Goal: Transaction & Acquisition: Purchase product/service

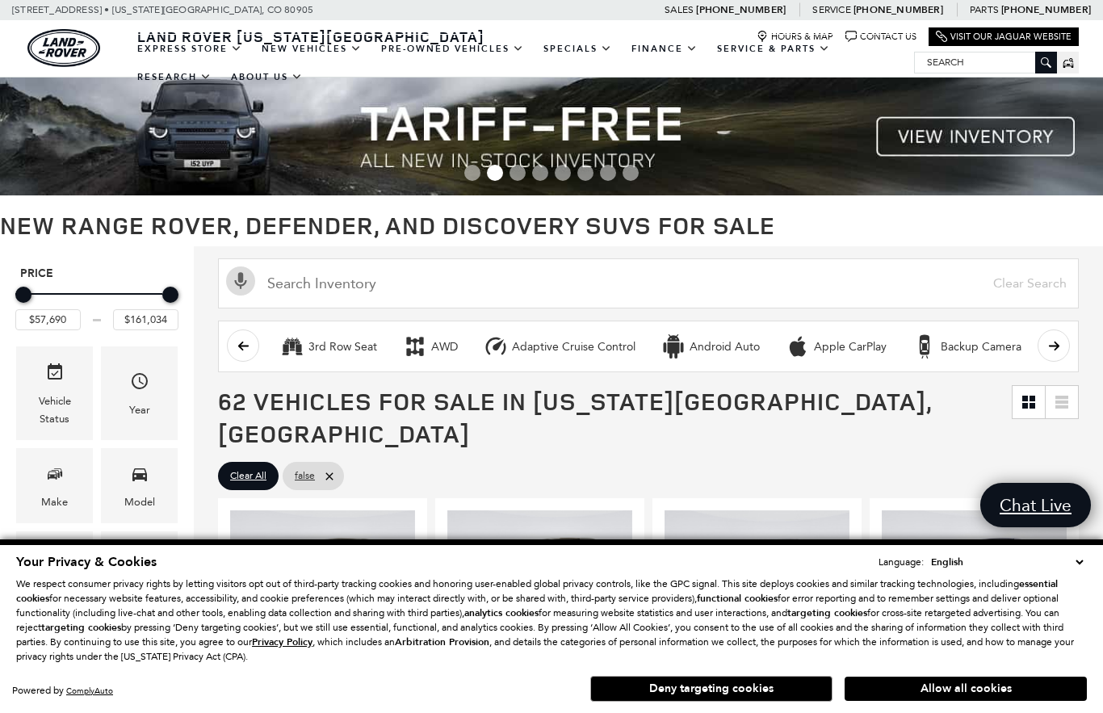
click at [710, 699] on button "Deny targeting cookies" at bounding box center [711, 689] width 242 height 26
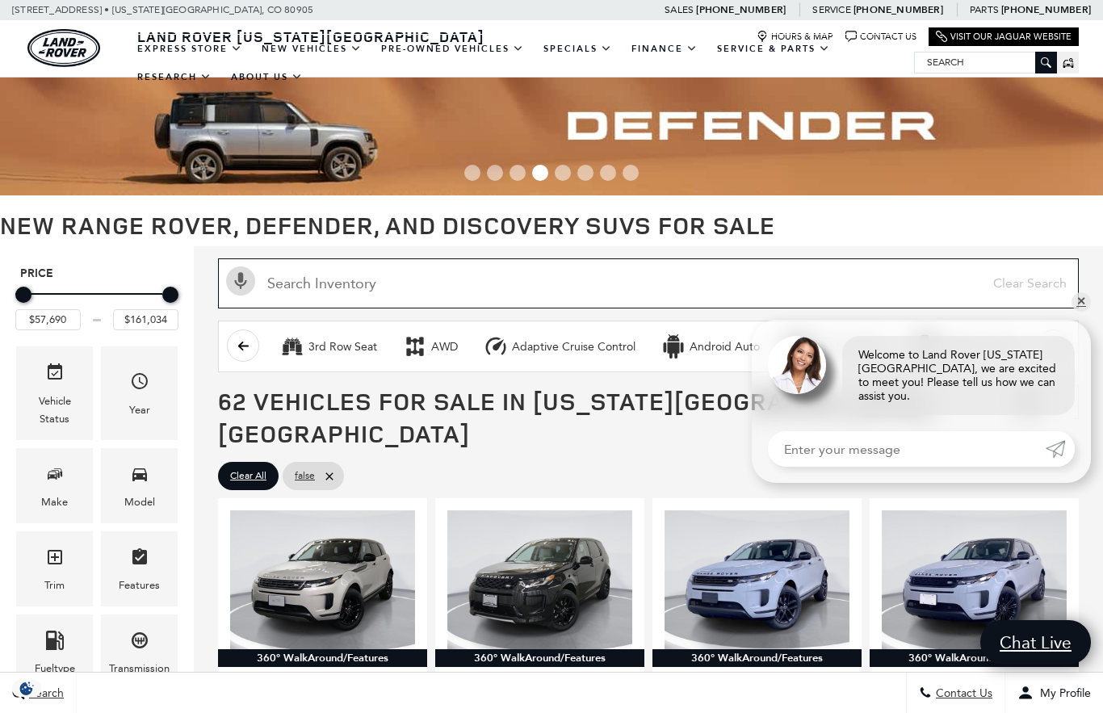
click at [1075, 308] on input "Search Inventory" at bounding box center [648, 283] width 860 height 50
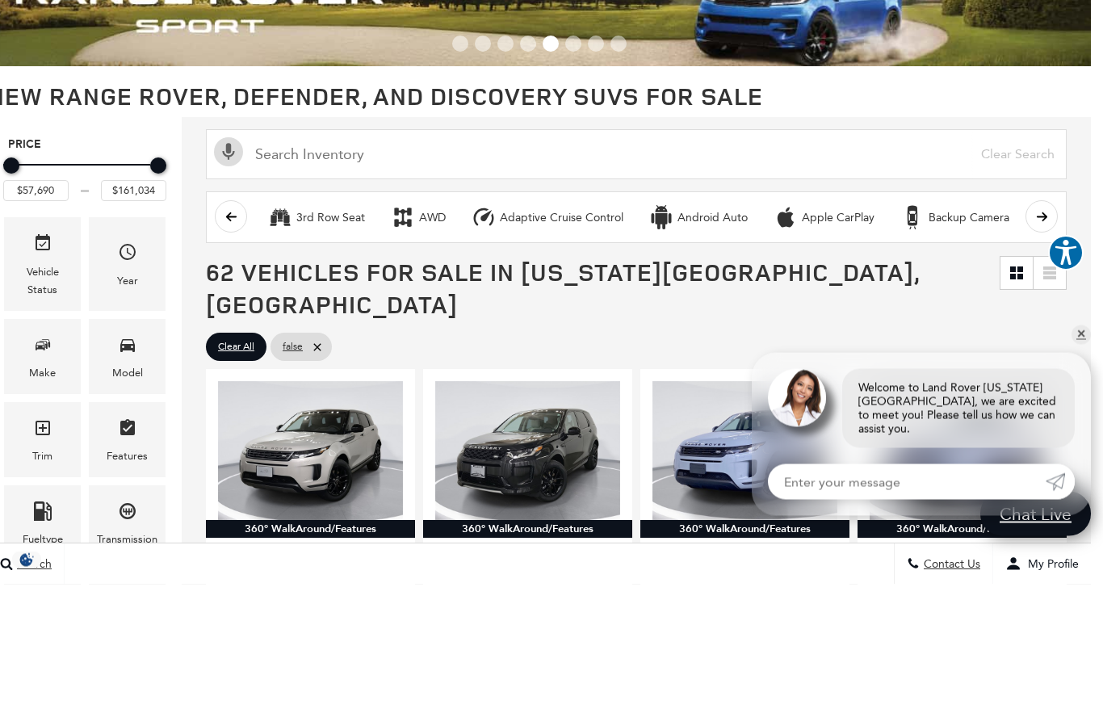
scroll to position [129, 12]
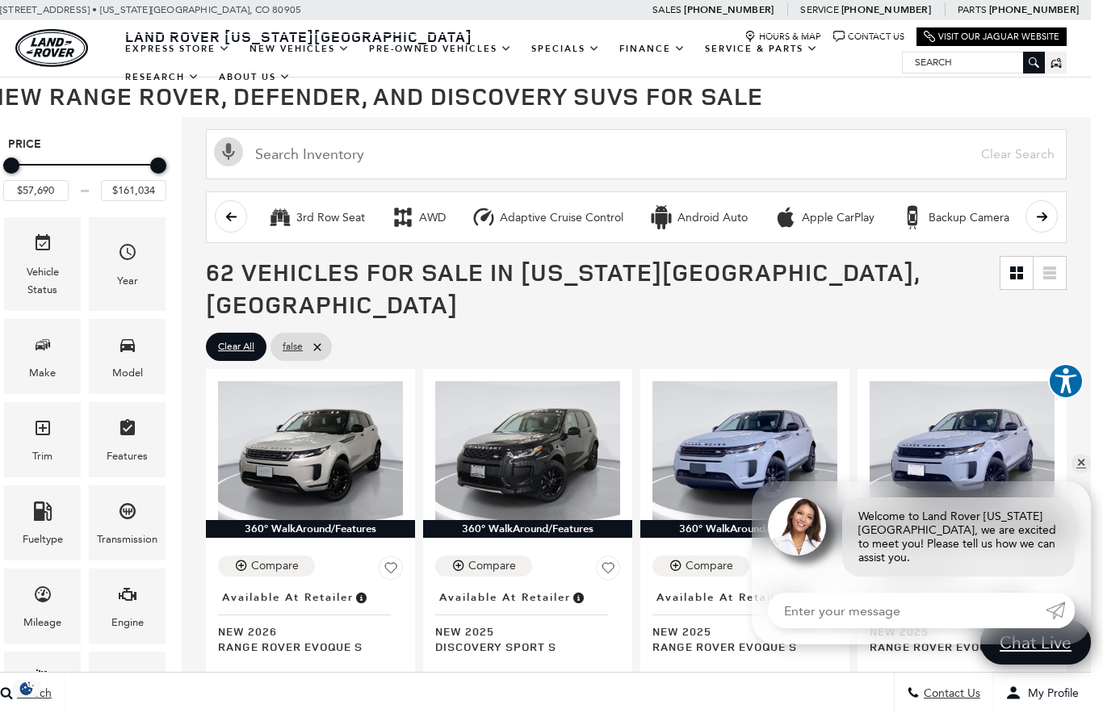
click at [34, 513] on icon "Fueltype" at bounding box center [43, 510] width 18 height 19
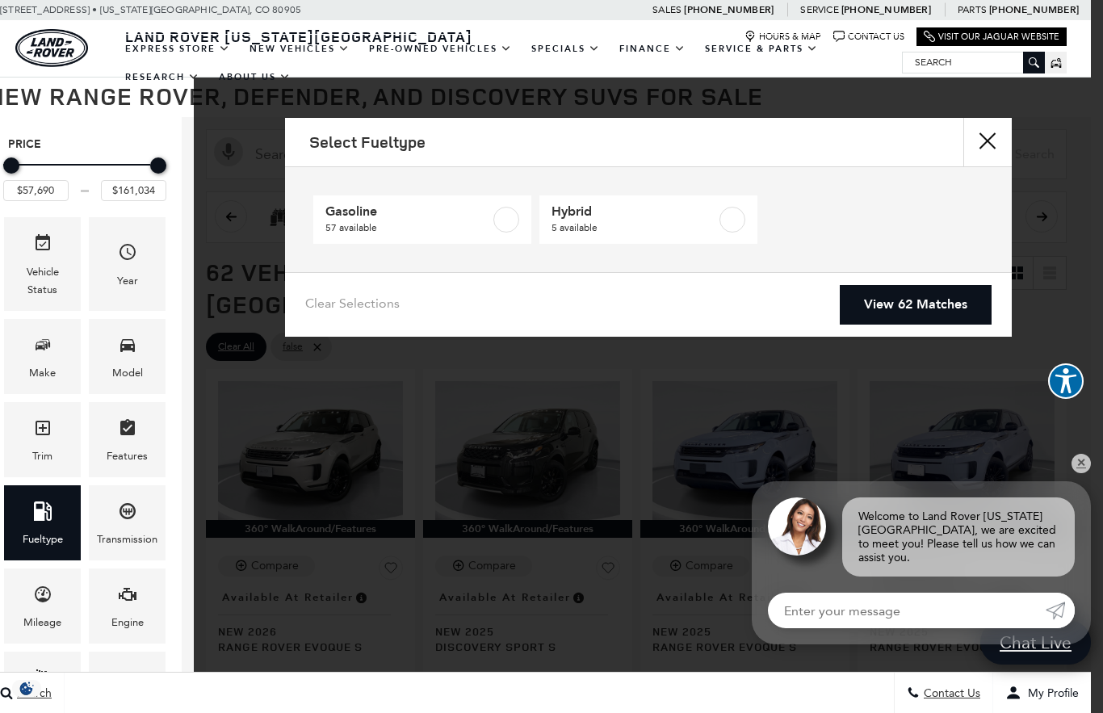
click at [729, 215] on label at bounding box center [732, 220] width 26 height 26
type input "$103,254"
type input "$156,654"
checkbox input "true"
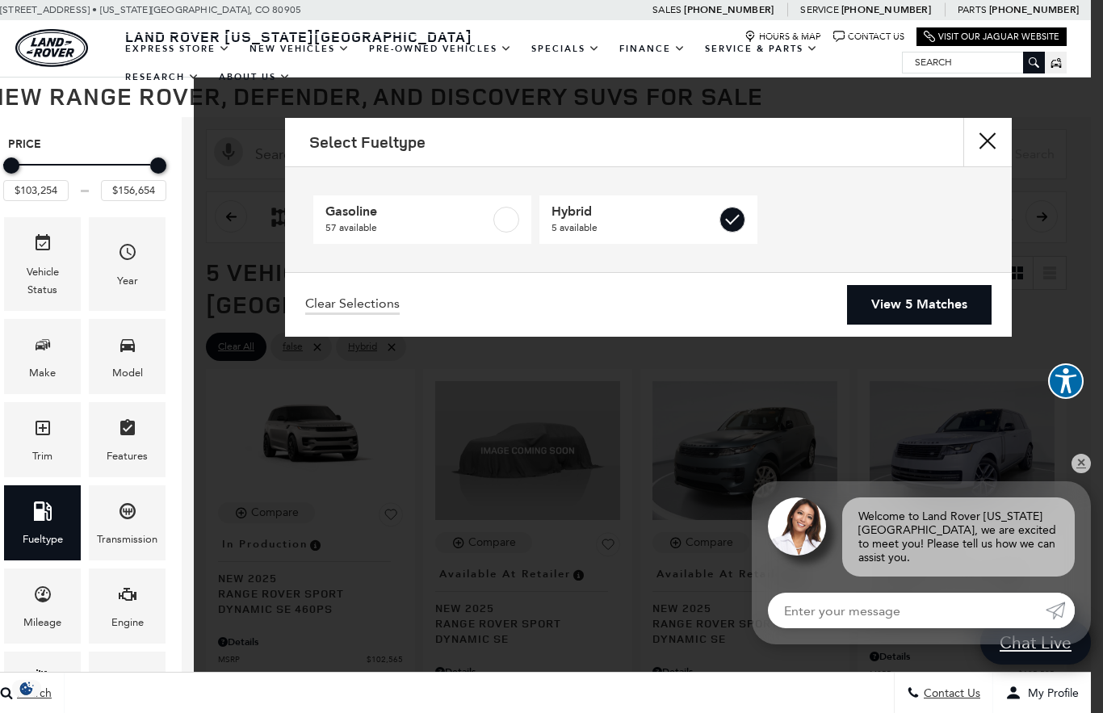
scroll to position [0, 12]
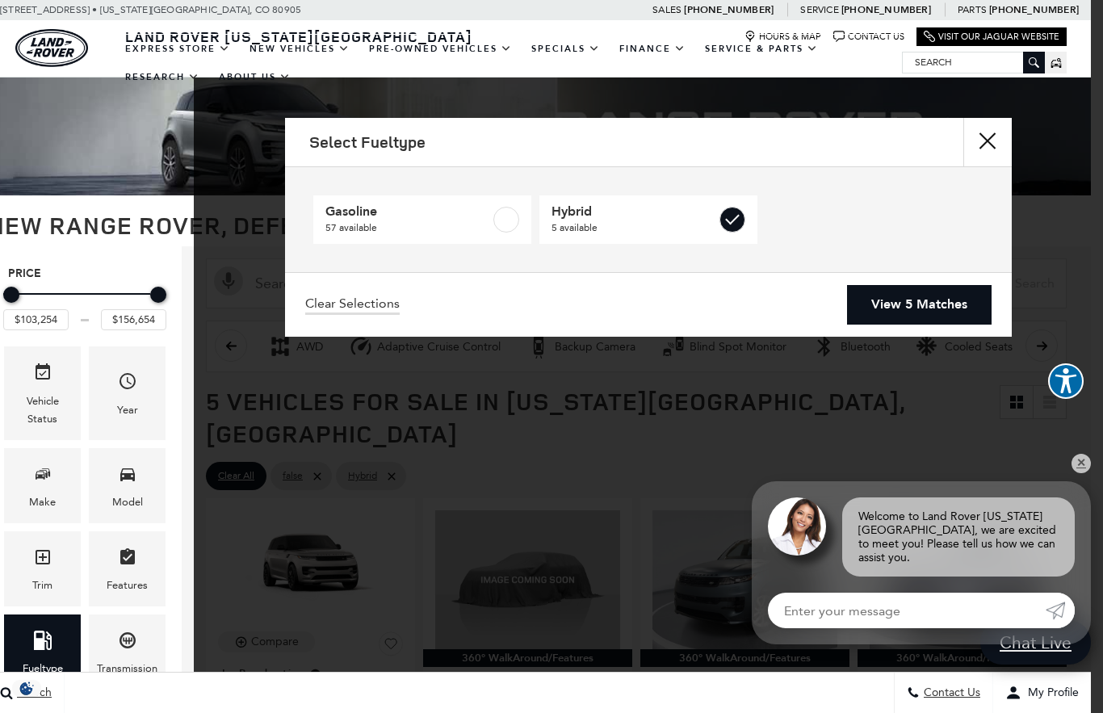
click at [929, 320] on link "View 5 Matches" at bounding box center [919, 305] width 144 height 40
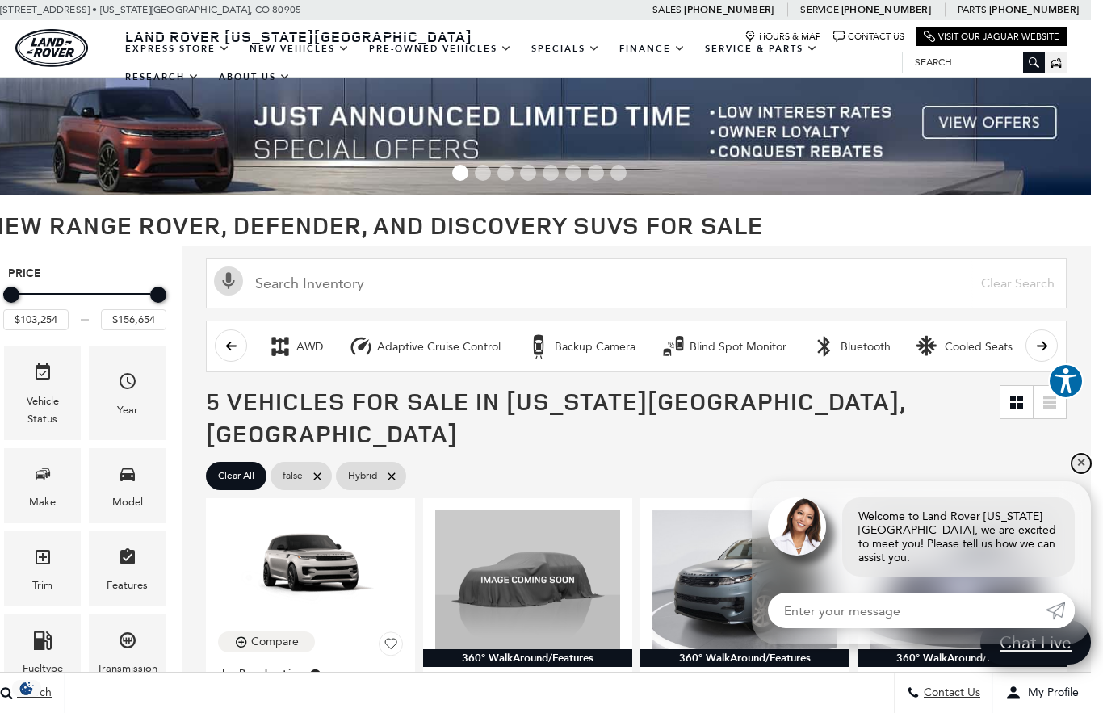
click at [1078, 473] on link "✕" at bounding box center [1080, 463] width 19 height 19
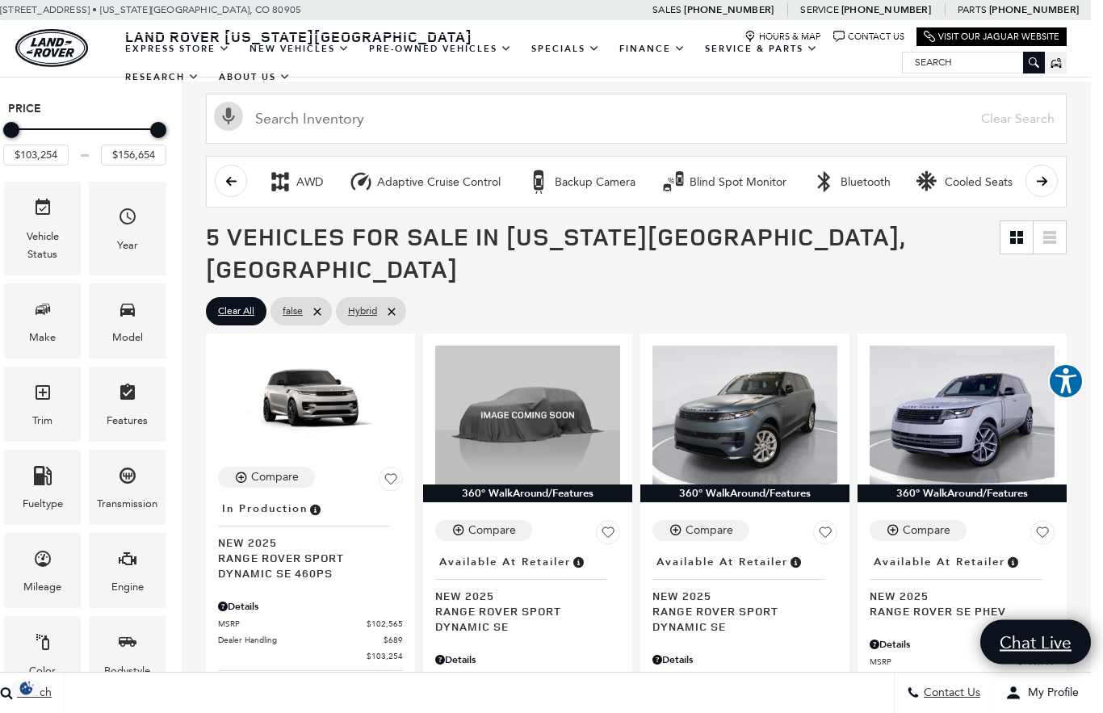
scroll to position [165, 12]
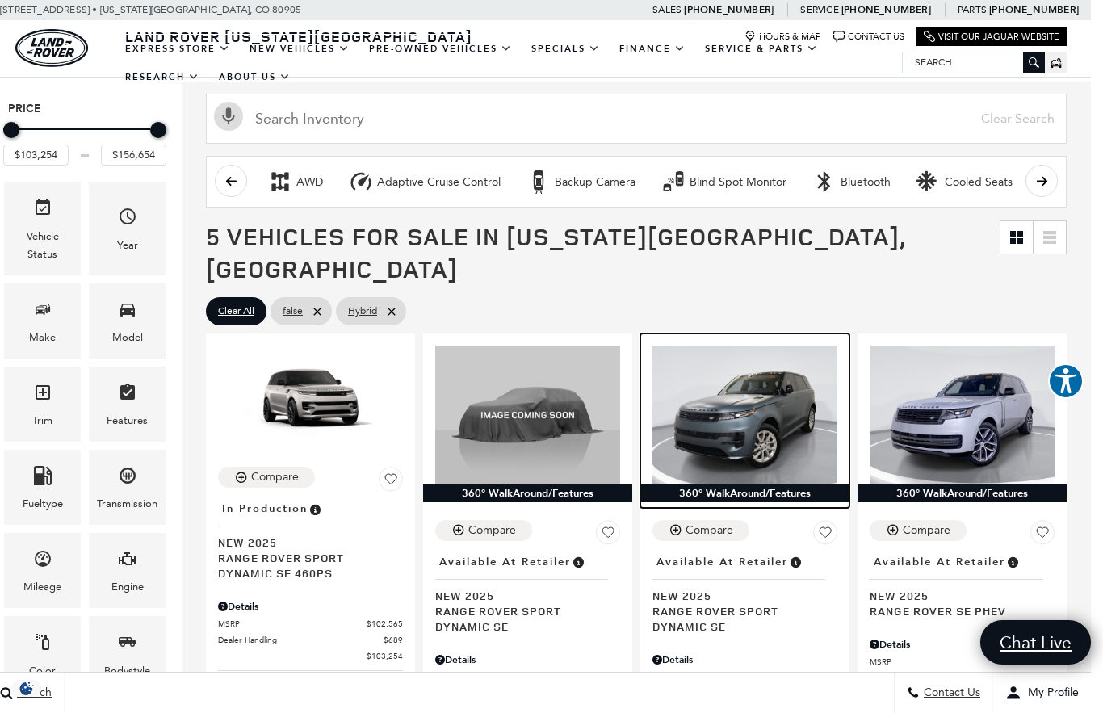
click at [742, 395] on img at bounding box center [744, 414] width 185 height 139
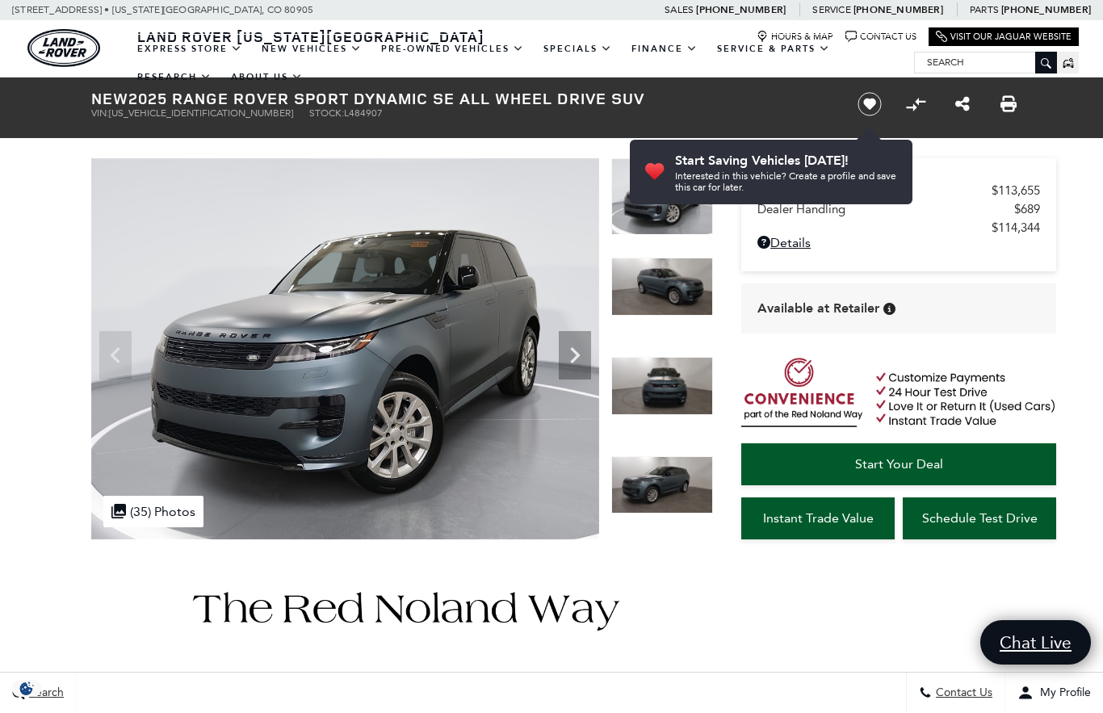
click at [577, 347] on icon "Next" at bounding box center [575, 355] width 32 height 32
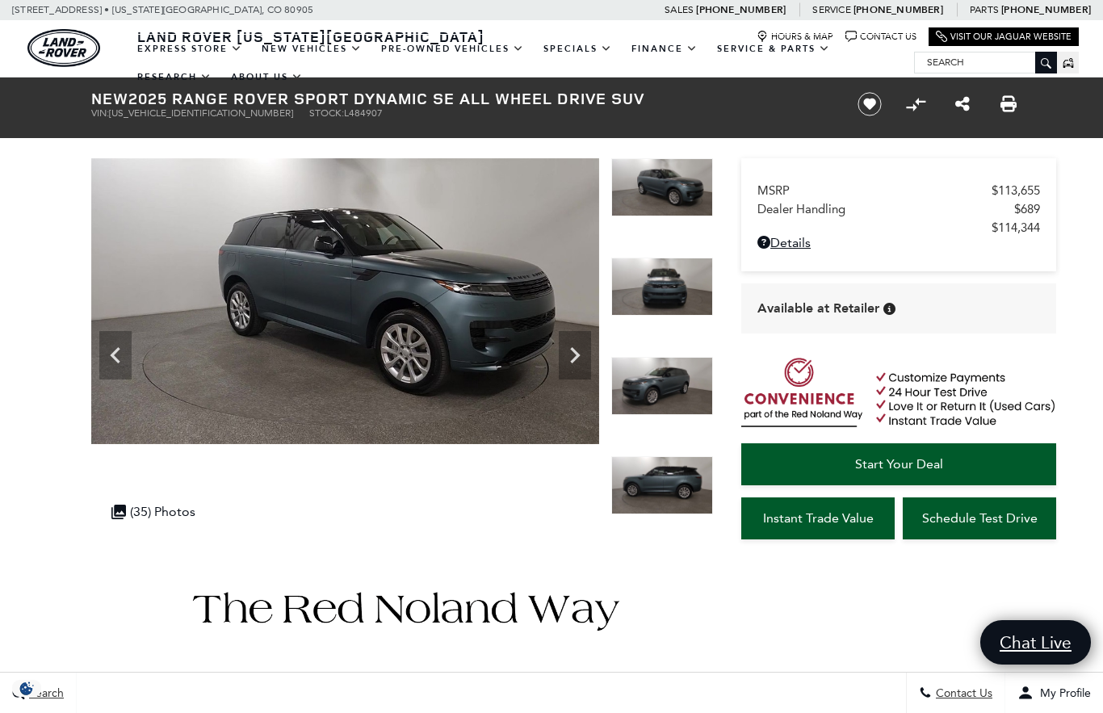
click at [575, 359] on icon "Next" at bounding box center [575, 355] width 10 height 16
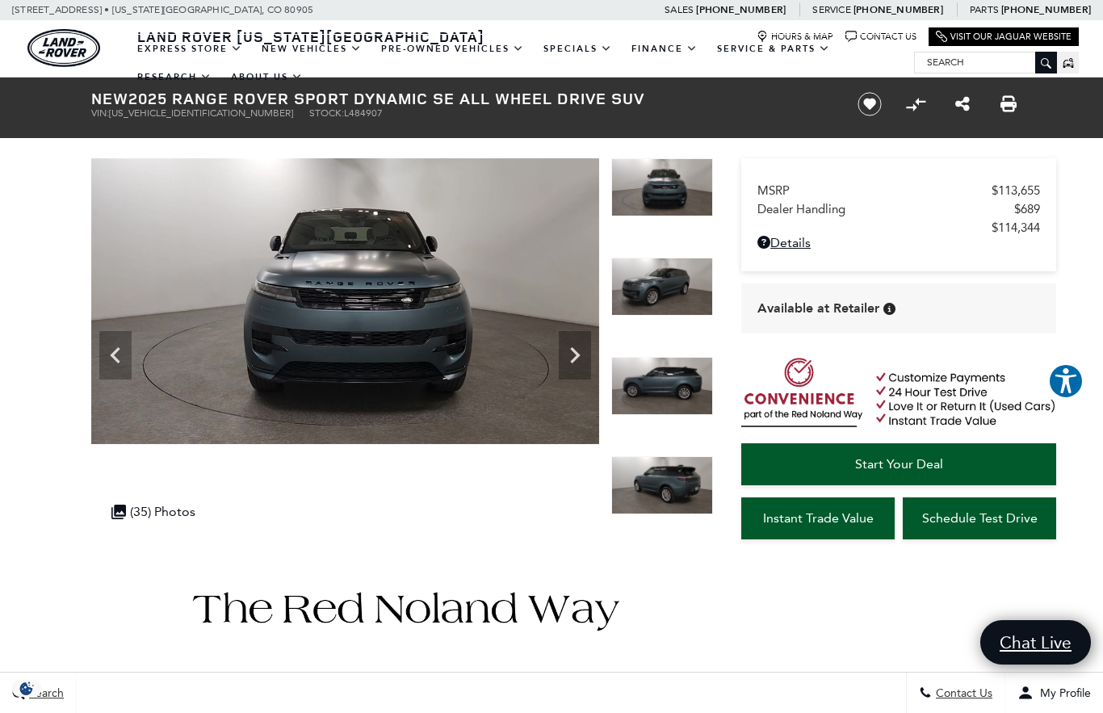
click at [576, 354] on icon "Next" at bounding box center [575, 355] width 10 height 16
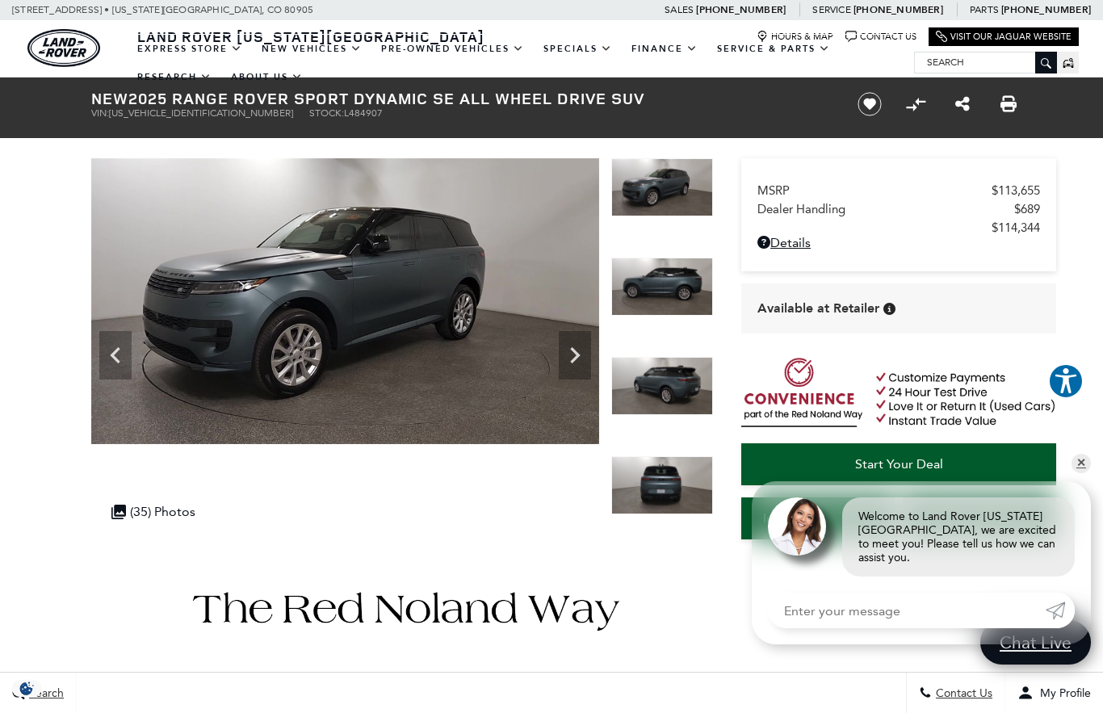
click at [577, 357] on icon "Next" at bounding box center [575, 355] width 10 height 16
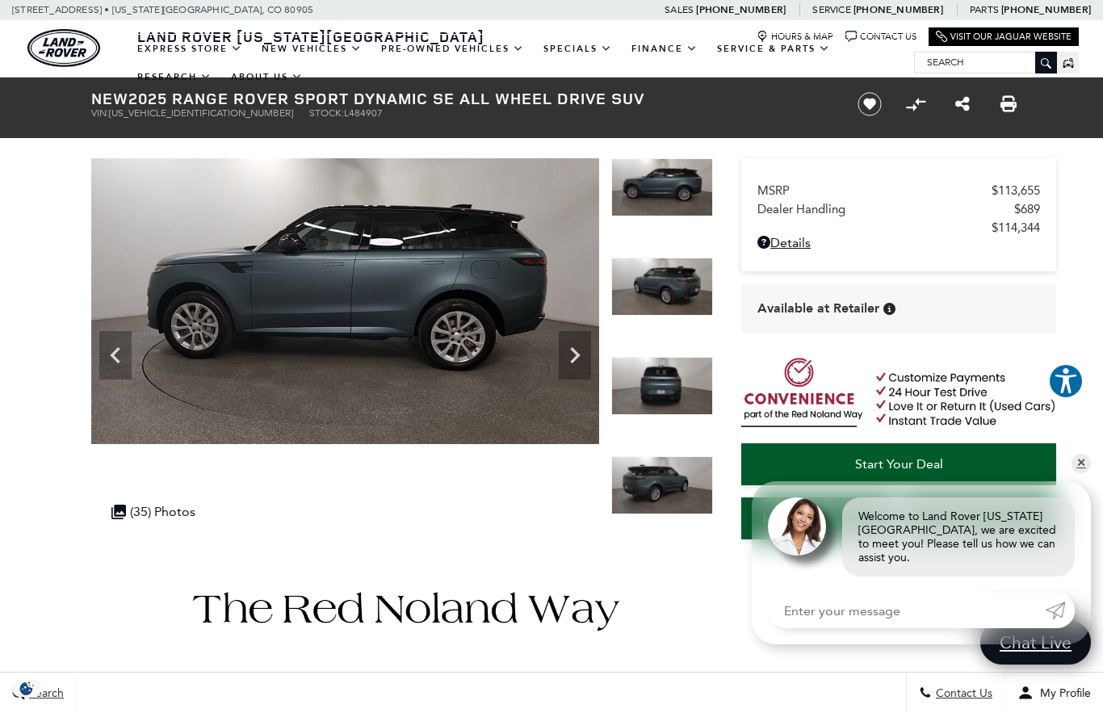
click at [569, 355] on icon "Next" at bounding box center [575, 355] width 32 height 32
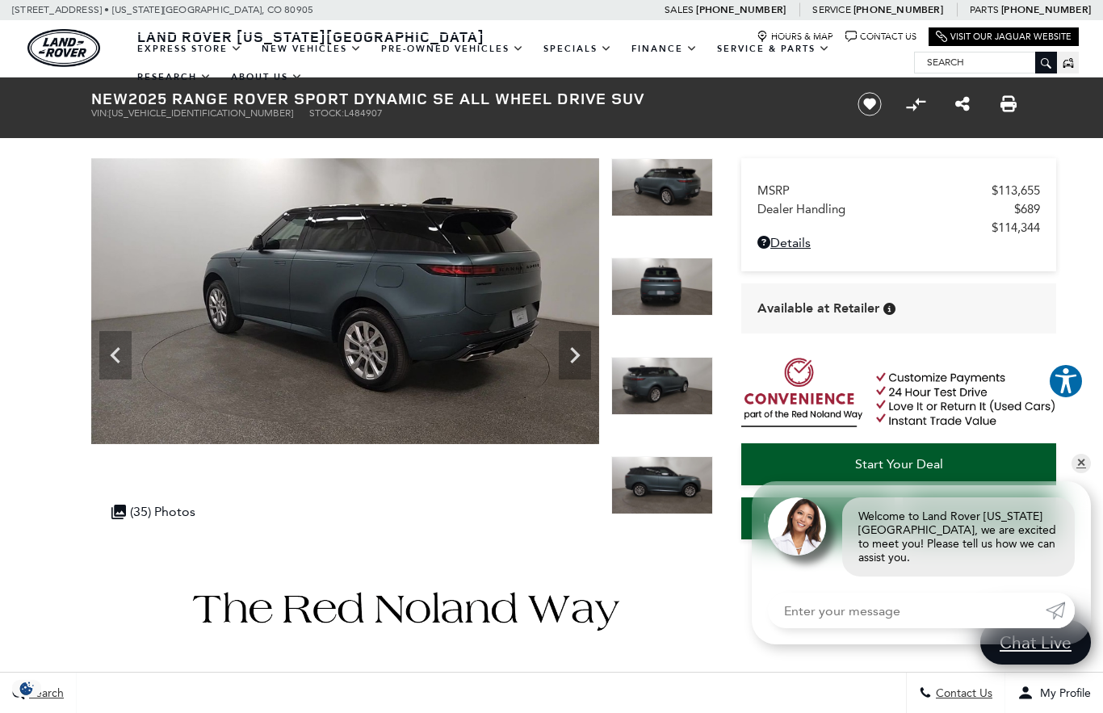
click at [575, 361] on icon "Next" at bounding box center [575, 355] width 32 height 32
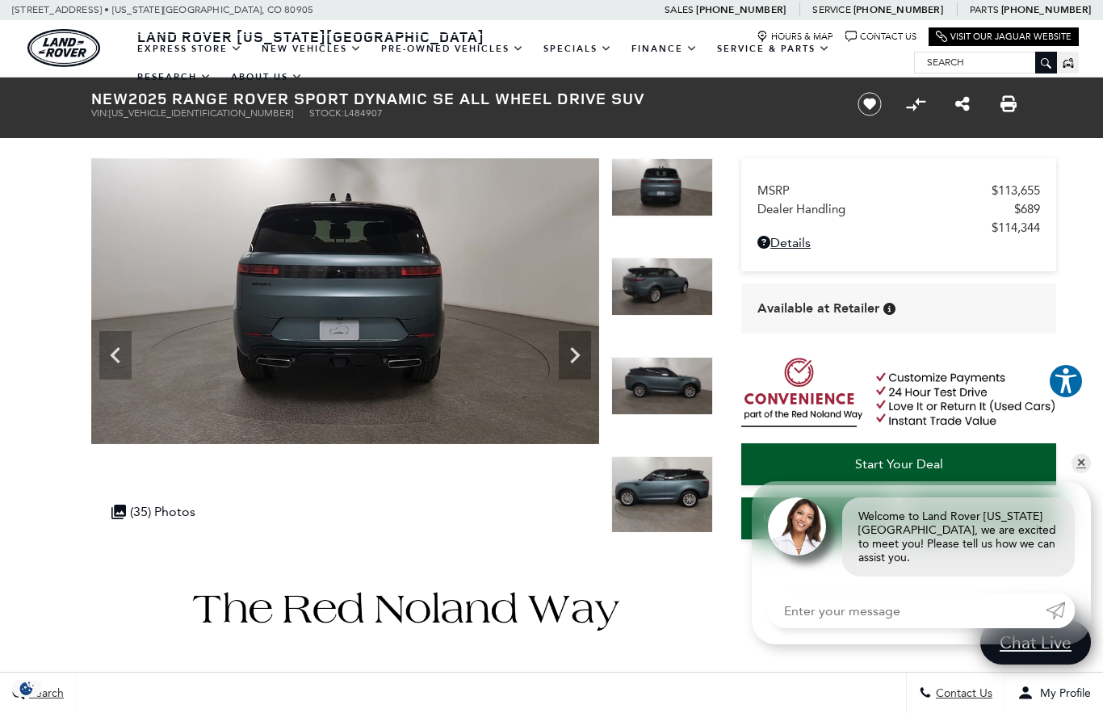
click at [578, 352] on icon "Next" at bounding box center [575, 355] width 32 height 32
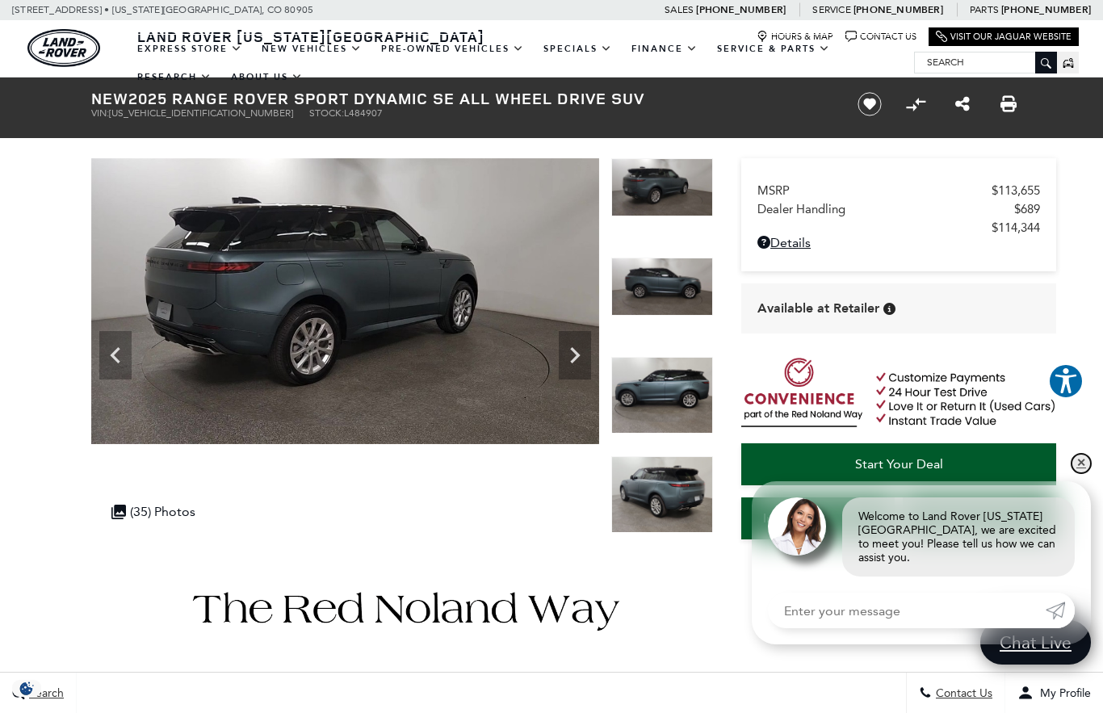
click at [1084, 473] on link "✕" at bounding box center [1080, 463] width 19 height 19
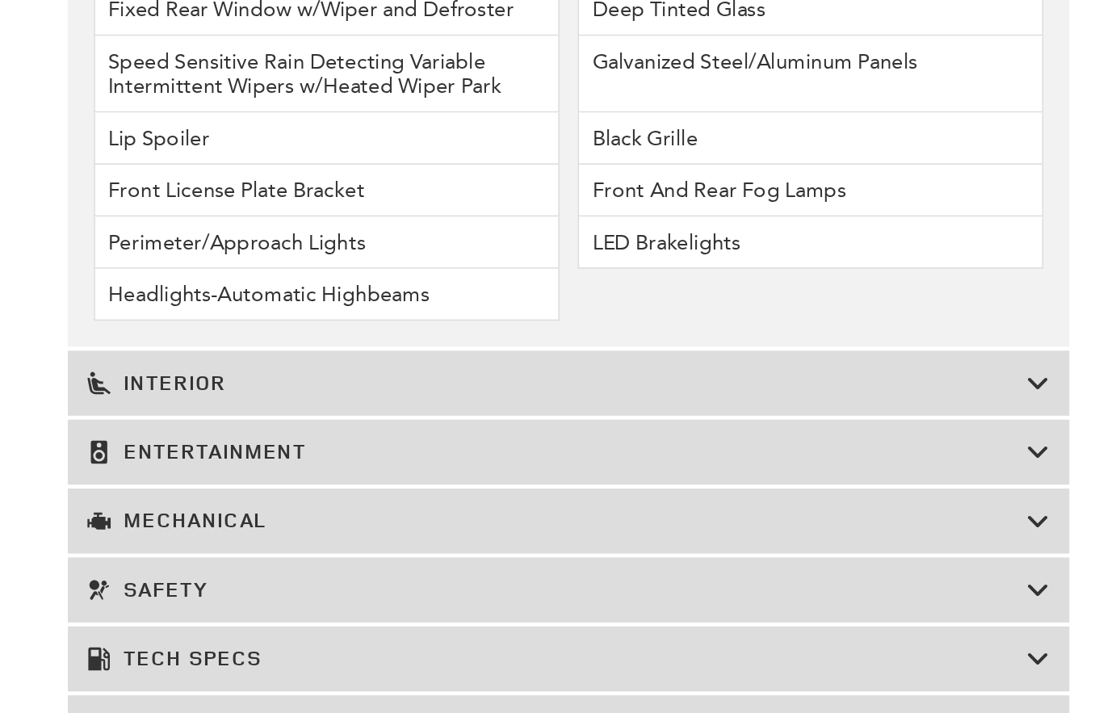
scroll to position [2331, 0]
click at [686, 454] on icon at bounding box center [693, 462] width 15 height 16
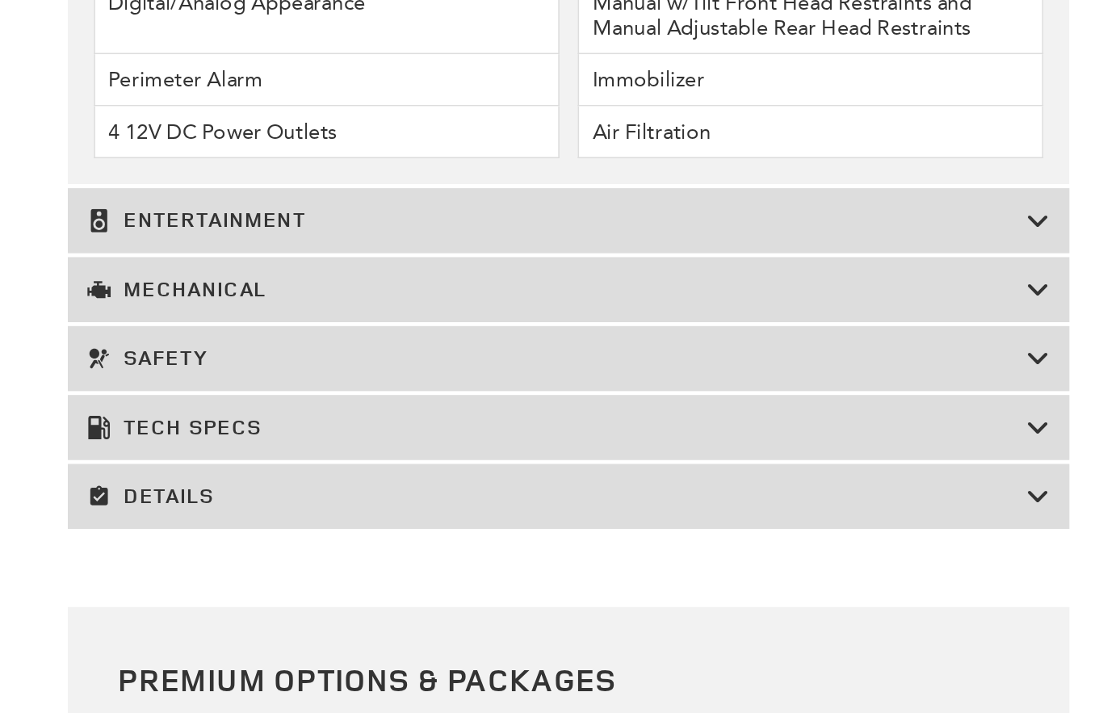
click at [686, 354] on icon at bounding box center [693, 362] width 15 height 16
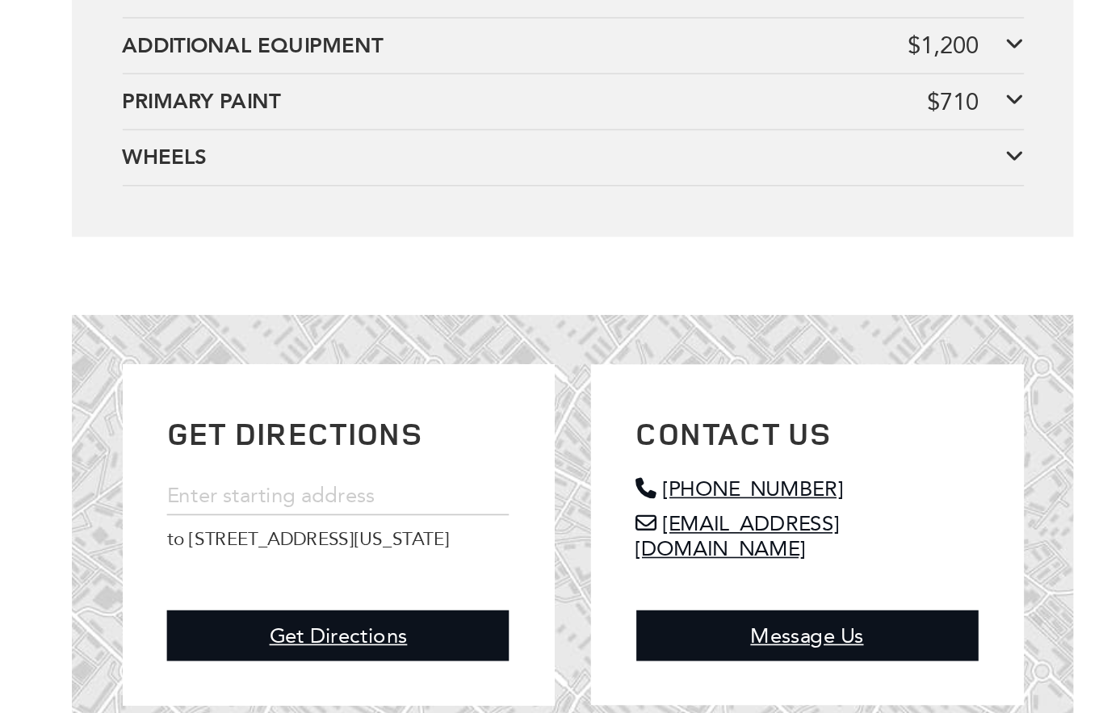
click at [671, 245] on icon at bounding box center [676, 251] width 11 height 13
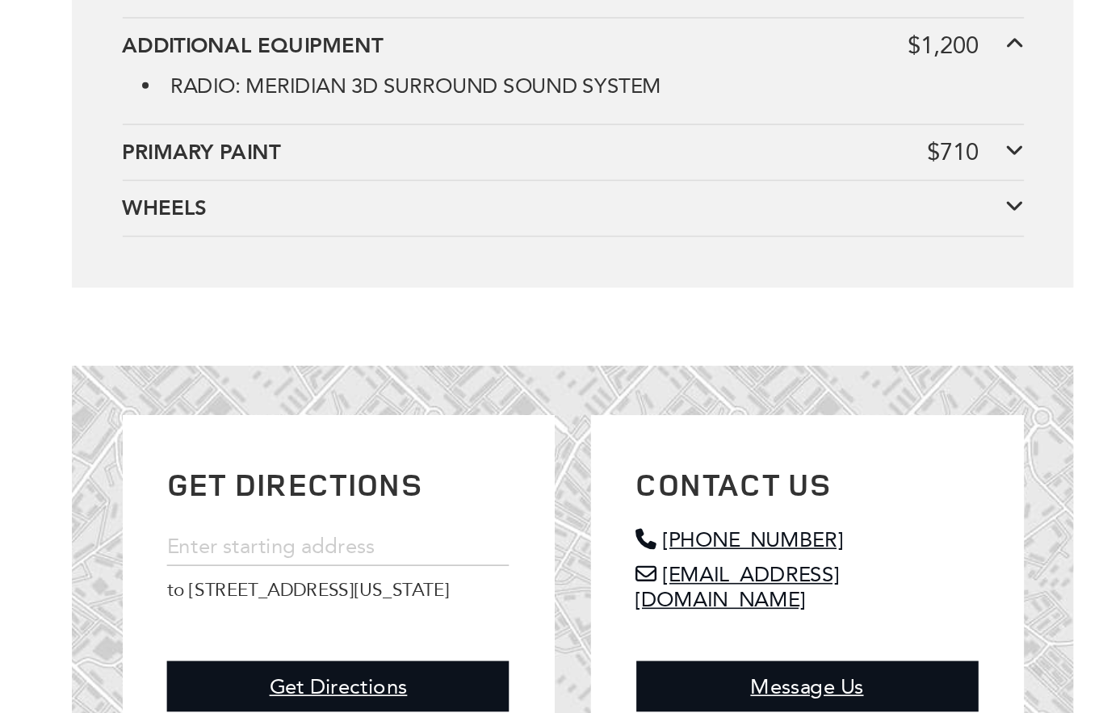
scroll to position [3157, 0]
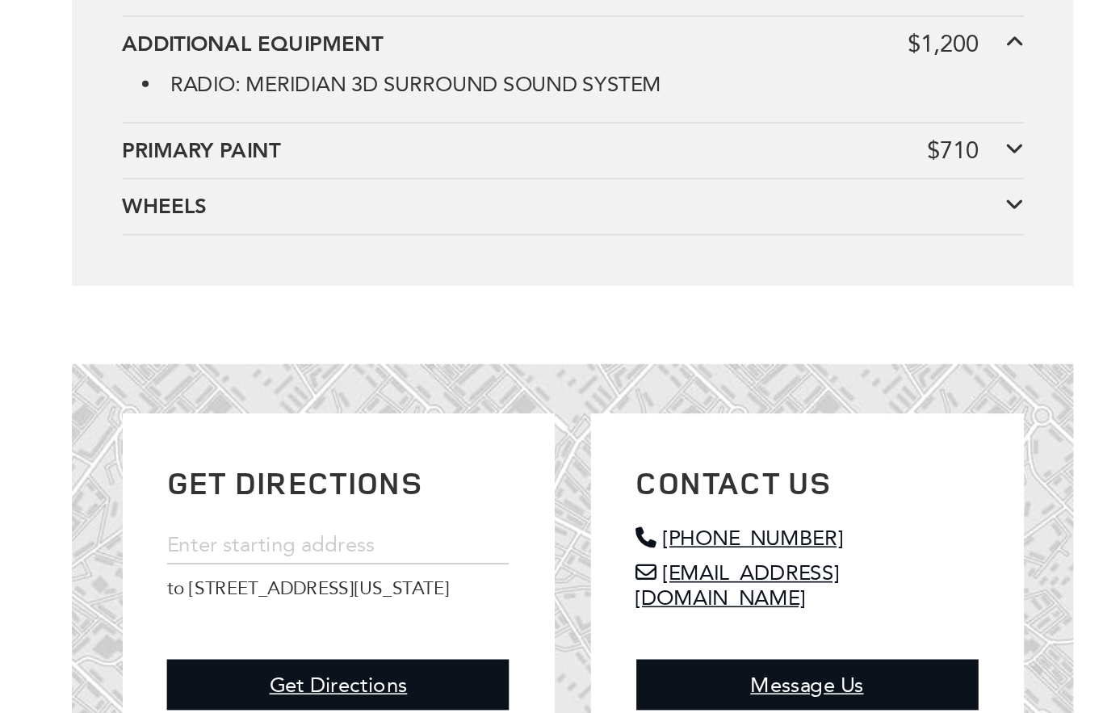
click at [671, 310] on icon at bounding box center [676, 316] width 11 height 13
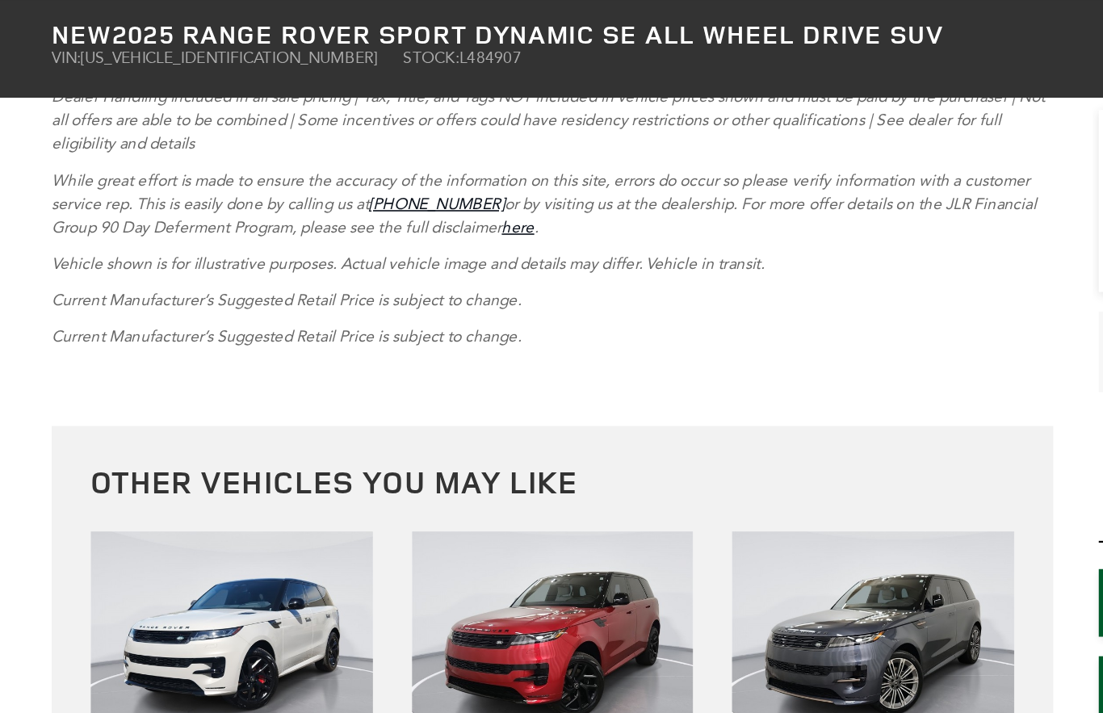
scroll to position [3929, 0]
